Goal: Task Accomplishment & Management: Use online tool/utility

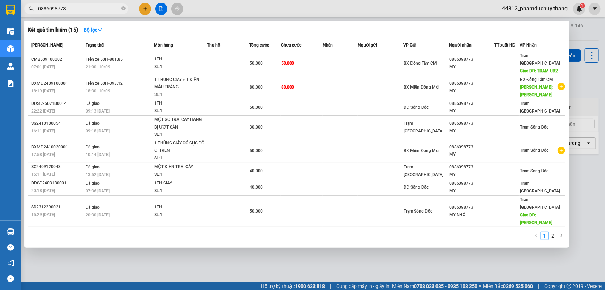
drag, startPoint x: 111, startPoint y: 284, endPoint x: 97, endPoint y: 239, distance: 47.8
click at [111, 282] on div at bounding box center [302, 145] width 605 height 290
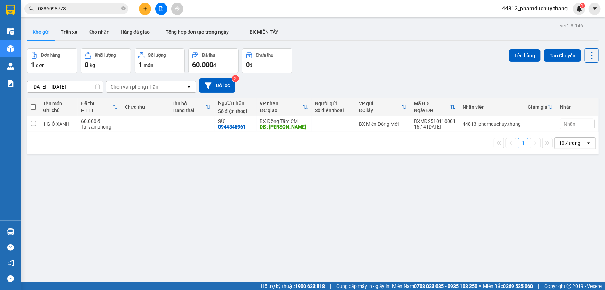
click at [28, 116] on th at bounding box center [33, 107] width 12 height 18
click at [32, 122] on input "checkbox" at bounding box center [33, 123] width 5 height 5
checkbox input "true"
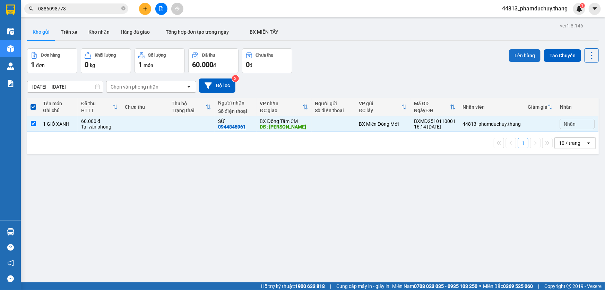
click at [516, 53] on button "Lên hàng" at bounding box center [525, 55] width 32 height 12
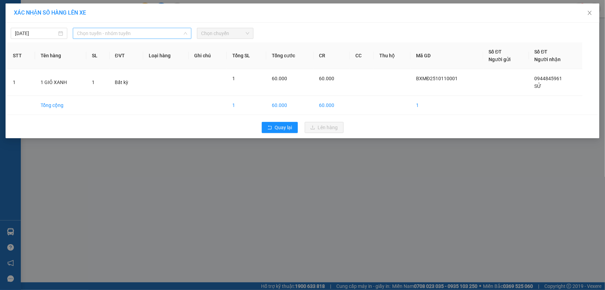
click at [112, 32] on span "Chọn tuyến - nhóm tuyến" at bounding box center [132, 33] width 110 height 10
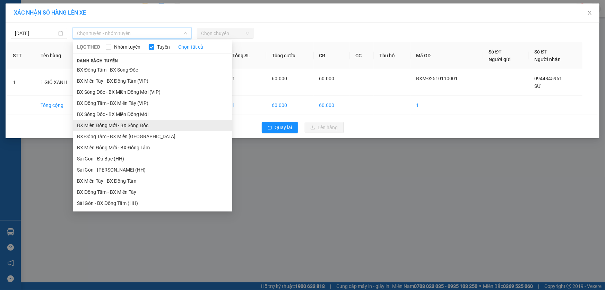
click at [118, 121] on li "BX Miền Đông Mới - BX Sông Đốc" at bounding box center [153, 125] width 160 height 11
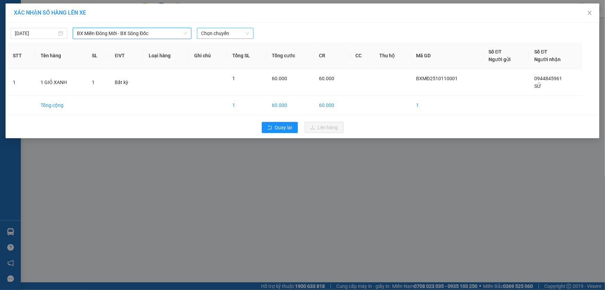
click at [224, 34] on span "Chọn chuyến" at bounding box center [225, 33] width 48 height 10
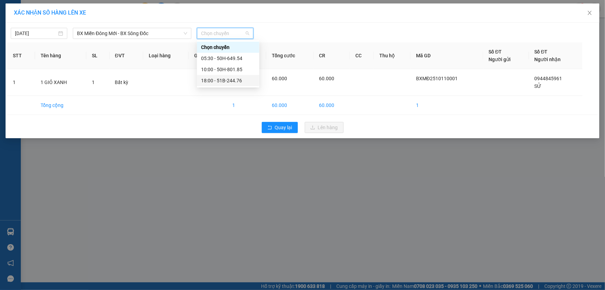
click at [227, 79] on div "18:00 - 51B-244.76" at bounding box center [228, 81] width 54 height 8
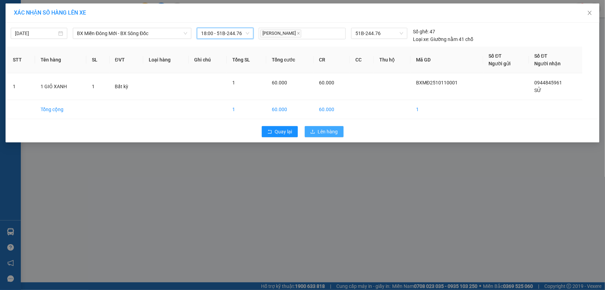
click at [321, 130] on span "Lên hàng" at bounding box center [328, 132] width 20 height 8
